Goal: Task Accomplishment & Management: Complete application form

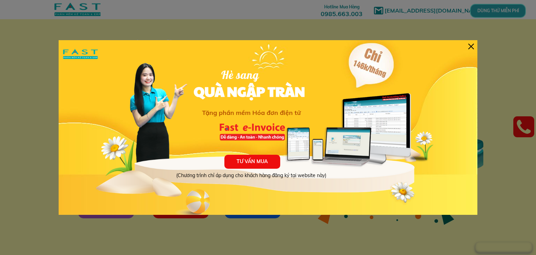
click at [476, 42] on div "TƯ VẤN MUA (Chương trình chỉ áp dụng cho khách hàng đăng ký tại website này) Hè…" at bounding box center [268, 127] width 418 height 174
click at [478, 42] on div at bounding box center [268, 127] width 536 height 255
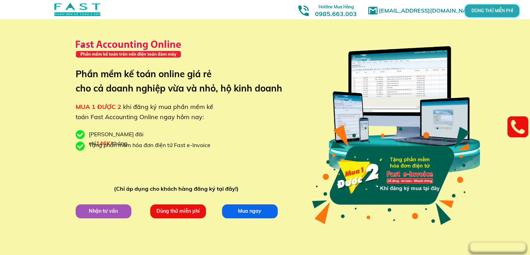
click at [108, 212] on p "Nhận tư vấn" at bounding box center [103, 211] width 56 height 14
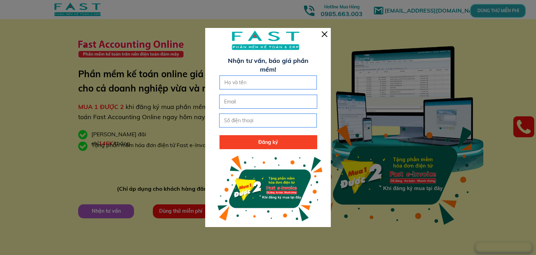
click at [234, 84] on input "text" at bounding box center [267, 82] width 91 height 13
type input "[PERSON_NAME]"
type input "0369059007"
click at [251, 142] on p "Đăng ký" at bounding box center [268, 142] width 98 height 14
click at [276, 103] on input "[EMAIL_ADDRESS][DOMAIN_NAME]" at bounding box center [267, 101] width 91 height 13
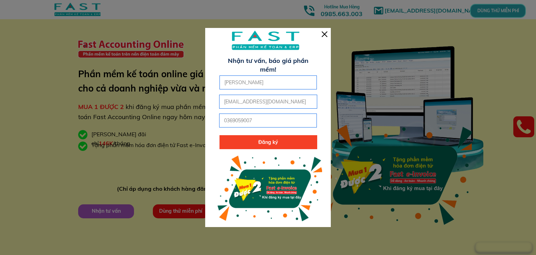
type input "[EMAIL_ADDRESS][DOMAIN_NAME]"
click at [262, 141] on p "Đăng ký" at bounding box center [268, 142] width 98 height 14
